Goal: Find specific page/section

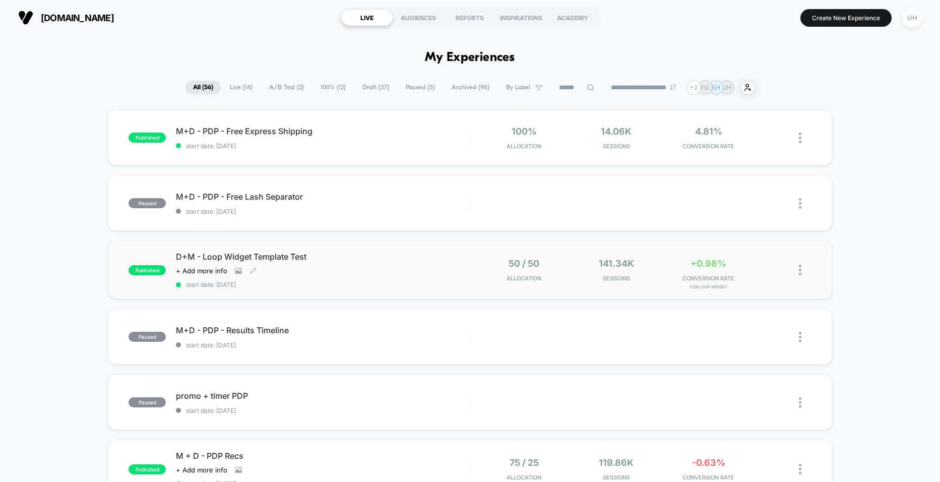
click at [437, 264] on div "D+M - Loop Widget Template Test Click to view images Click to edit experience d…" at bounding box center [322, 269] width 293 height 37
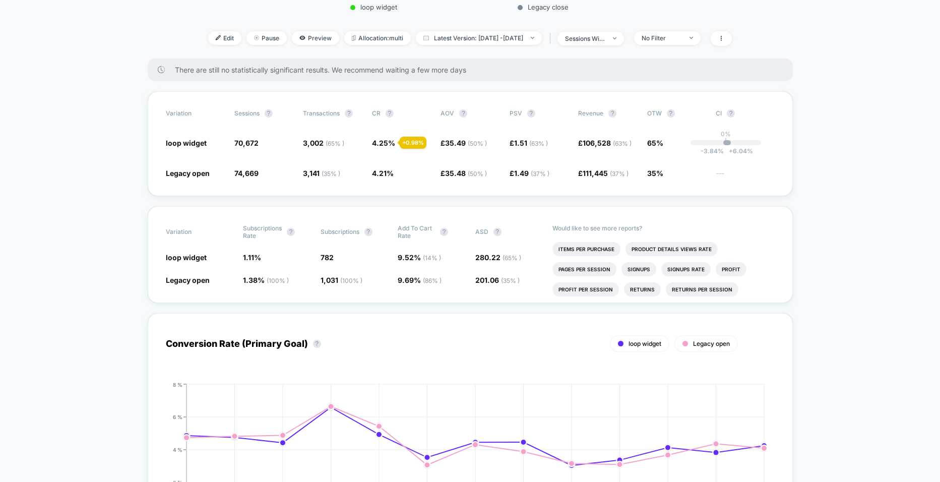
scroll to position [316, 0]
